Goal: Information Seeking & Learning: Check status

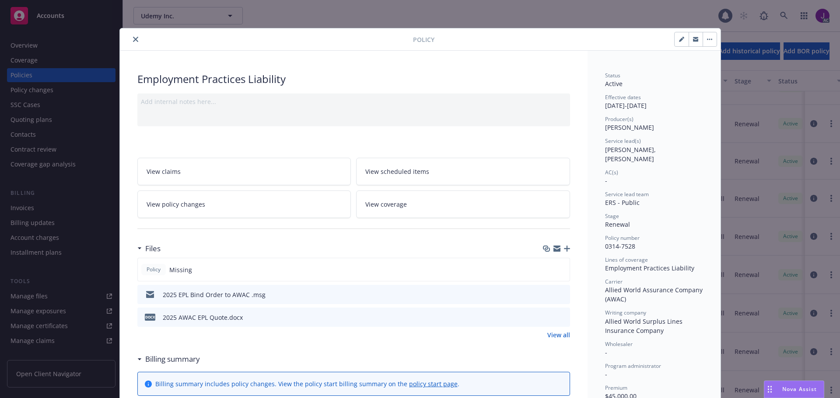
click at [133, 35] on button "close" at bounding box center [135, 39] width 10 height 10
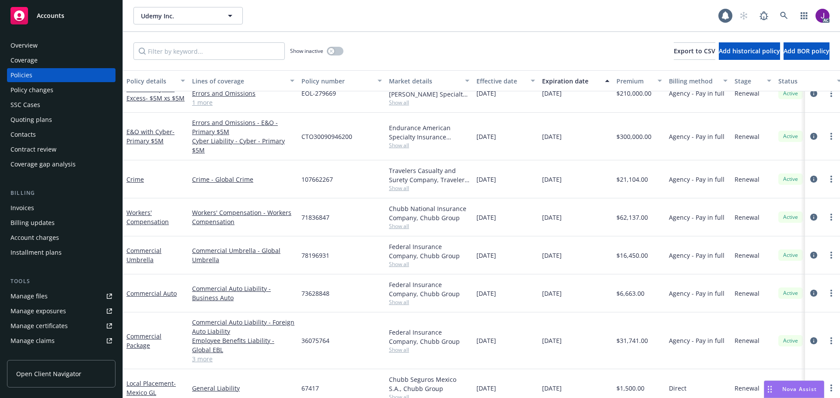
scroll to position [1056, 0]
